Goal: Find contact information: Find contact information

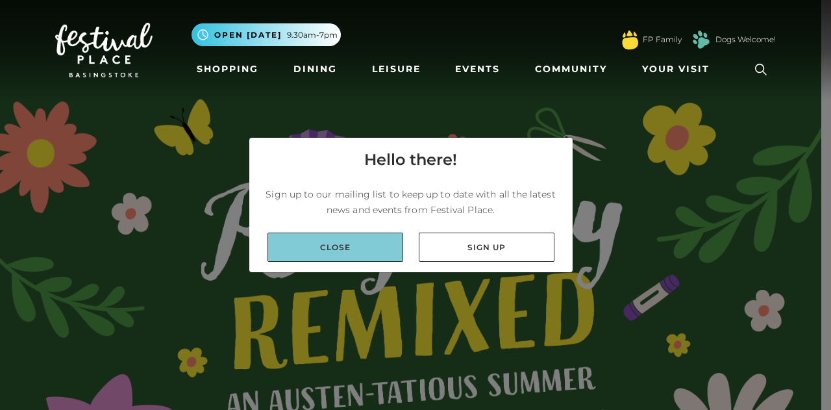
click at [380, 256] on link "Close" at bounding box center [336, 246] width 136 height 29
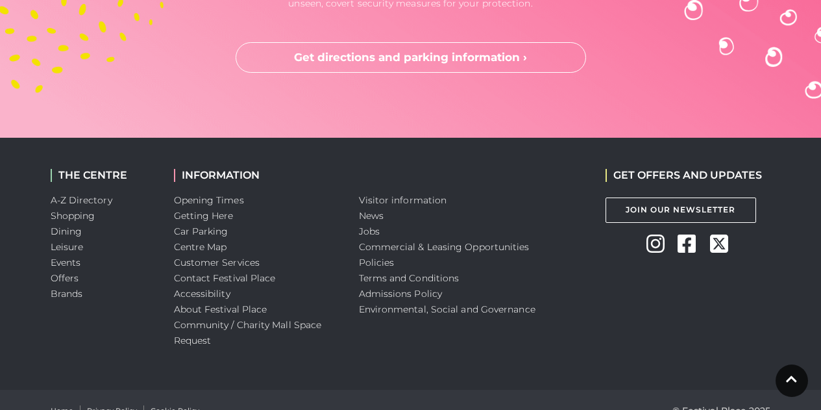
scroll to position [3769, 0]
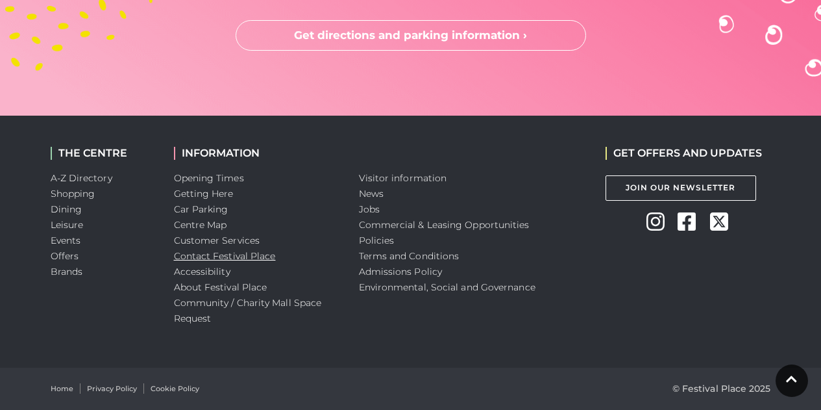
click at [192, 258] on link "Contact Festival Place" at bounding box center [225, 256] width 102 height 12
